Goal: Task Accomplishment & Management: Use online tool/utility

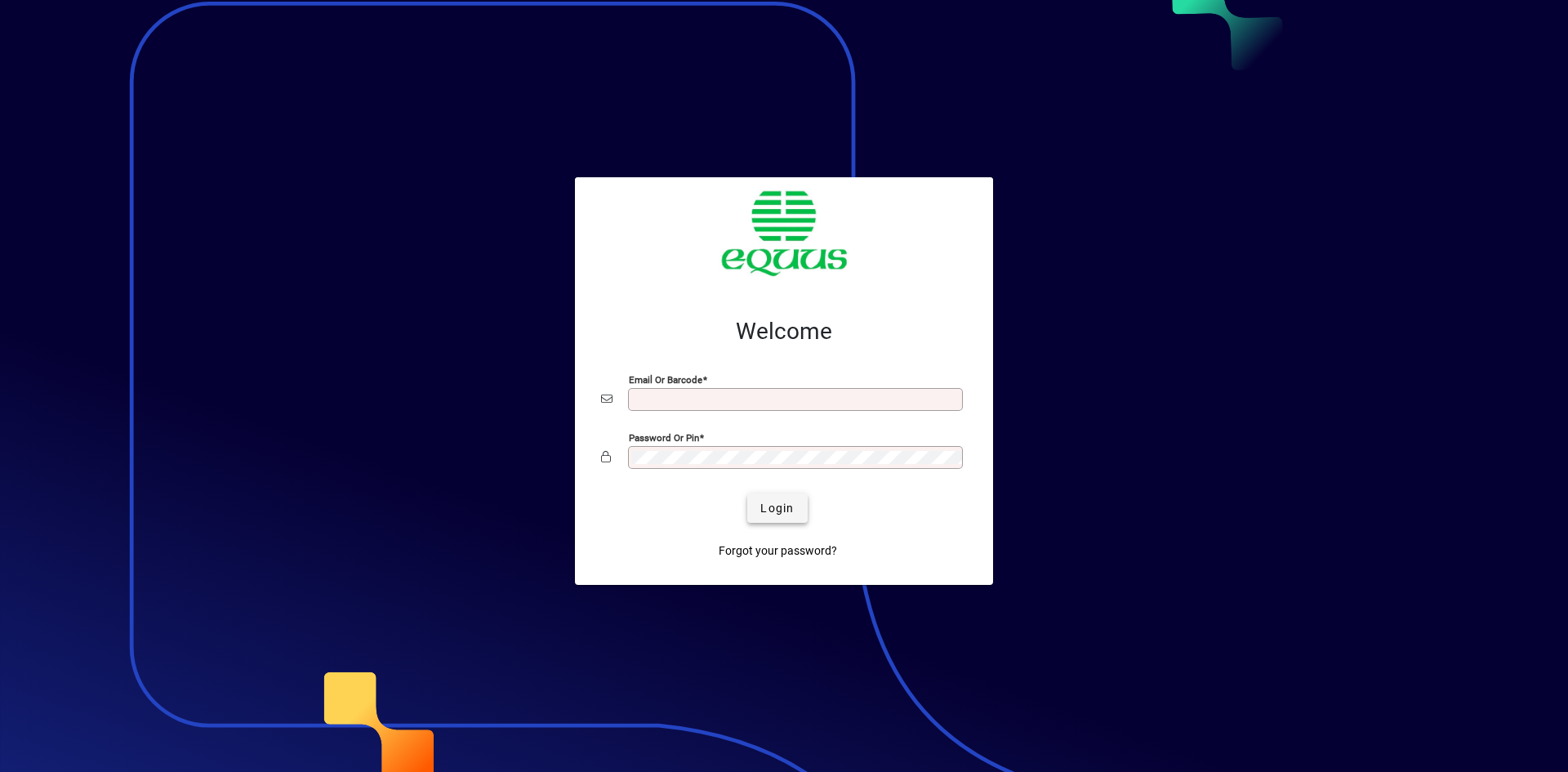
type input "**********"
click at [774, 500] on span "Login" at bounding box center [778, 508] width 34 height 17
